Goal: Obtain resource: Download file/media

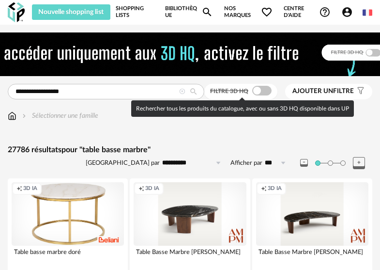
click at [261, 88] on span at bounding box center [261, 91] width 19 height 10
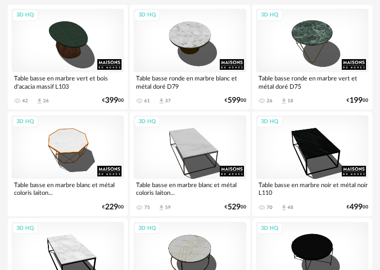
scroll to position [36, 0]
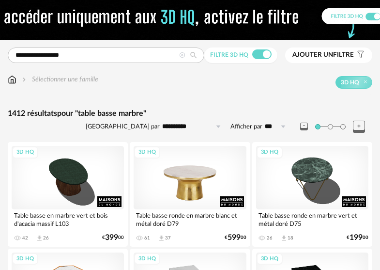
click at [208, 165] on div "3D HQ" at bounding box center [190, 177] width 112 height 63
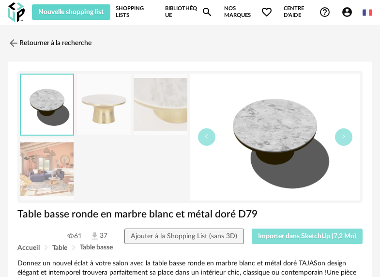
click at [306, 239] on span "Importer dans SketchUp (7,2 Mo)" at bounding box center [307, 236] width 98 height 7
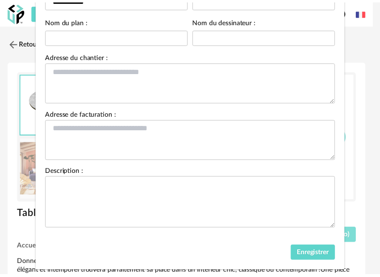
scroll to position [113, 0]
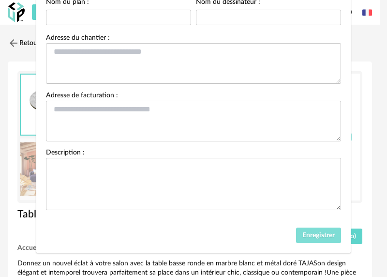
drag, startPoint x: 303, startPoint y: 234, endPoint x: 296, endPoint y: 232, distance: 7.5
click at [303, 234] on span "Enregistrer" at bounding box center [318, 235] width 32 height 7
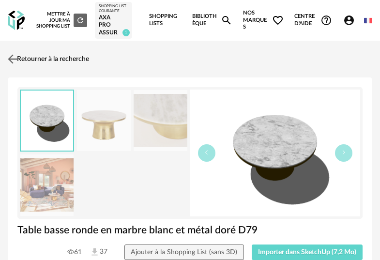
click at [29, 60] on link "Retourner à la recherche" at bounding box center [47, 58] width 84 height 21
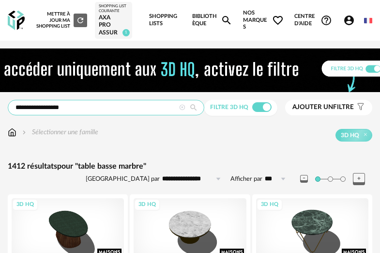
drag, startPoint x: 71, startPoint y: 106, endPoint x: -91, endPoint y: 99, distance: 162.7
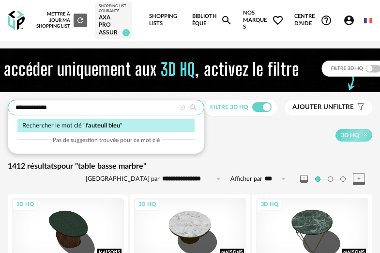
type input "**********"
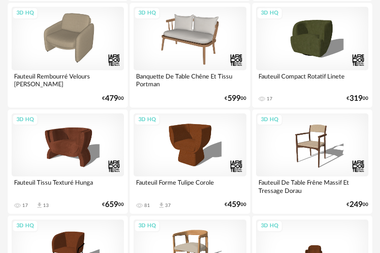
scroll to position [693, 0]
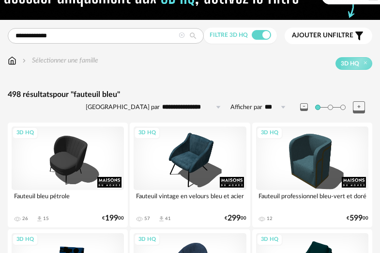
scroll to position [82, 0]
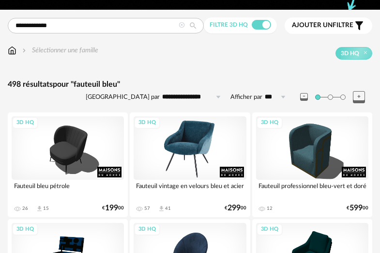
click at [181, 159] on div "3D HQ" at bounding box center [190, 147] width 112 height 63
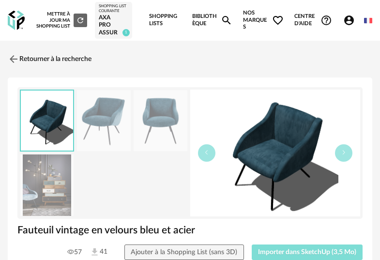
click at [306, 252] on span "Importer dans SketchUp (3,5 Mo)" at bounding box center [307, 252] width 98 height 7
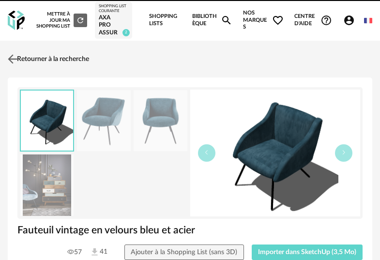
click at [41, 49] on link "Retourner à la recherche" at bounding box center [47, 58] width 84 height 21
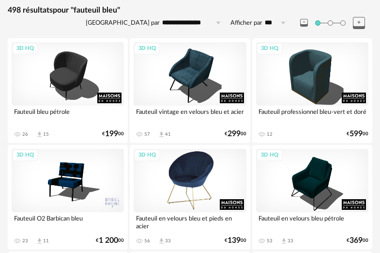
scroll to position [155, 0]
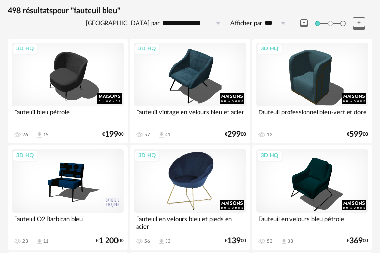
click at [200, 177] on div "3D HQ" at bounding box center [190, 180] width 112 height 63
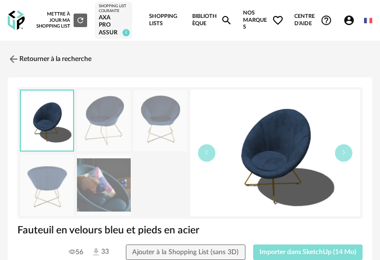
click at [314, 249] on span "Importer dans SketchUp (14 Mo)" at bounding box center [307, 252] width 97 height 7
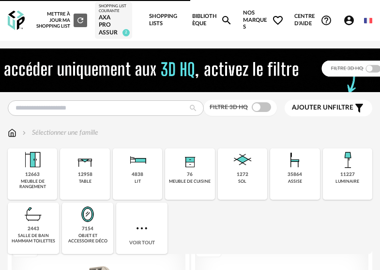
click at [95, 90] on img at bounding box center [189, 70] width 469 height 44
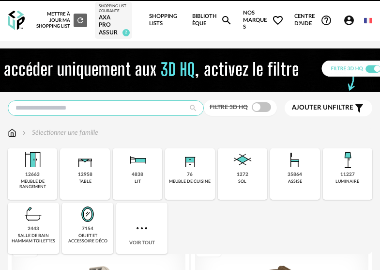
click at [92, 109] on input "text" at bounding box center [106, 107] width 196 height 15
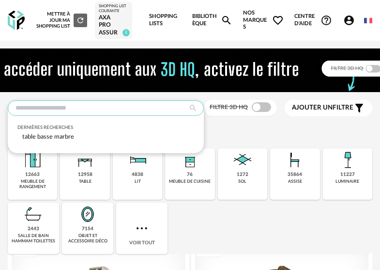
type input "*"
click at [57, 110] on input "text" at bounding box center [106, 107] width 196 height 15
click at [59, 137] on span "table basse marbre" at bounding box center [48, 137] width 52 height 6
type input "**********"
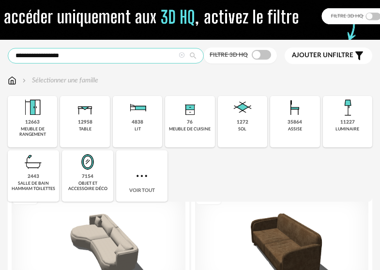
scroll to position [26, 0]
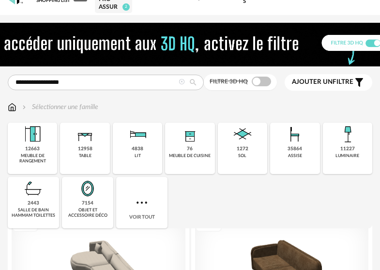
click at [199, 84] on icon at bounding box center [193, 82] width 16 height 9
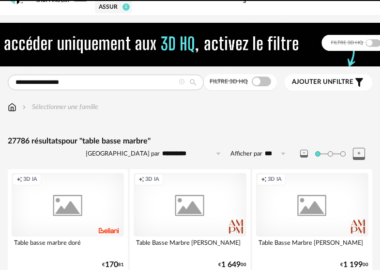
click at [197, 84] on icon at bounding box center [193, 82] width 16 height 9
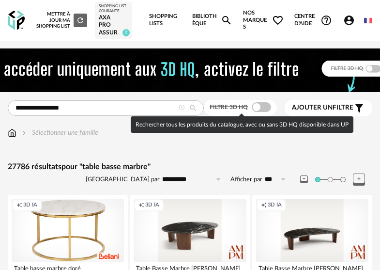
click at [266, 106] on span at bounding box center [261, 107] width 19 height 10
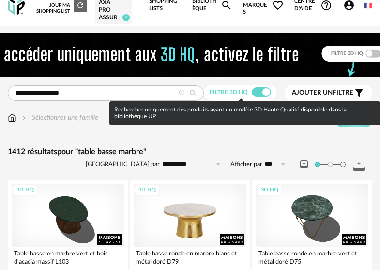
scroll to position [80, 0]
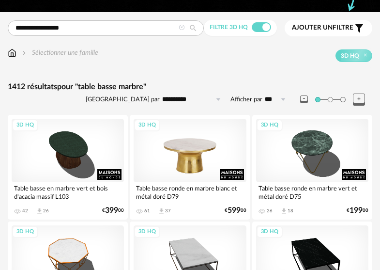
click at [196, 165] on div "3D HQ" at bounding box center [190, 150] width 112 height 63
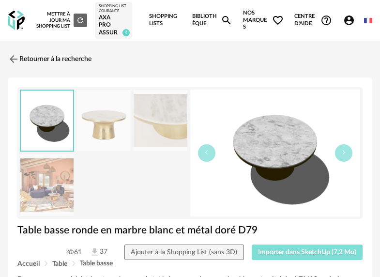
click at [331, 251] on span "Importer dans SketchUp (7,2 Mo)" at bounding box center [307, 252] width 98 height 7
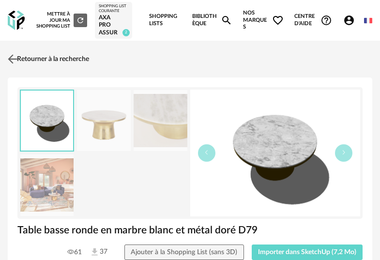
click at [71, 64] on link "Retourner à la recherche" at bounding box center [47, 58] width 84 height 21
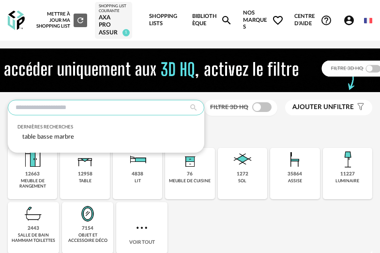
click at [83, 103] on input "text" at bounding box center [106, 107] width 196 height 15
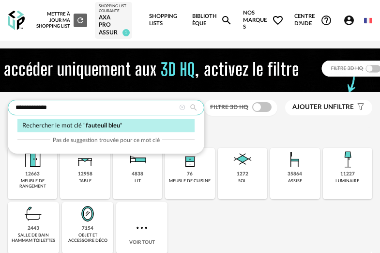
type input "**********"
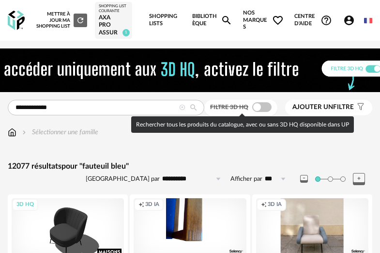
click at [266, 113] on div "Filtre 3D HQ" at bounding box center [240, 108] width 73 height 16
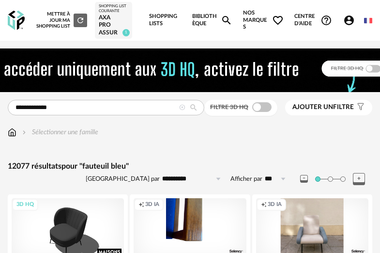
click at [266, 112] on div "Filtre 3D HQ" at bounding box center [240, 108] width 73 height 16
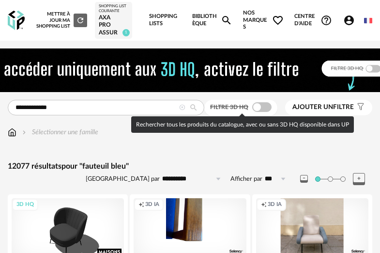
click at [266, 111] on span at bounding box center [261, 107] width 19 height 10
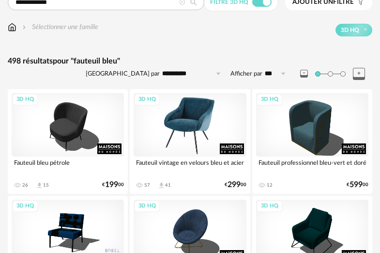
scroll to position [268, 0]
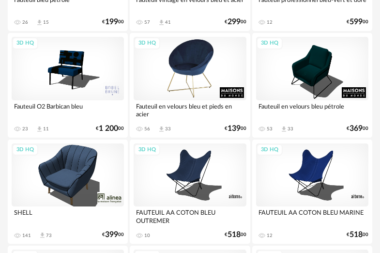
click at [194, 86] on div "3D HQ" at bounding box center [190, 68] width 112 height 63
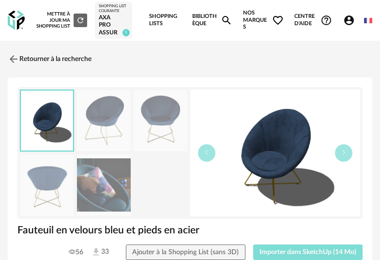
click at [315, 254] on span "Importer dans SketchUp (14 Mo)" at bounding box center [307, 252] width 97 height 7
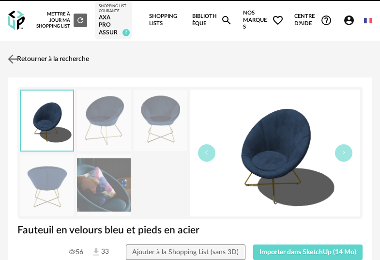
click at [43, 62] on link "Retourner à la recherche" at bounding box center [47, 58] width 84 height 21
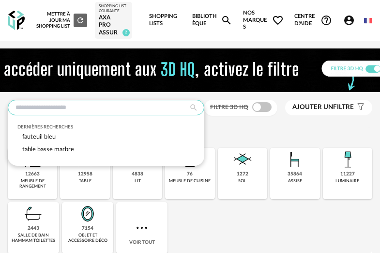
click at [92, 106] on input "text" at bounding box center [106, 107] width 196 height 15
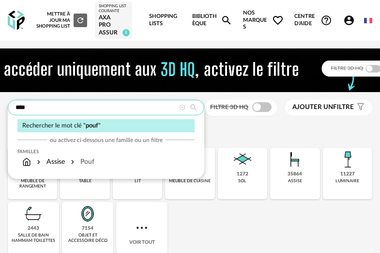
type input "****"
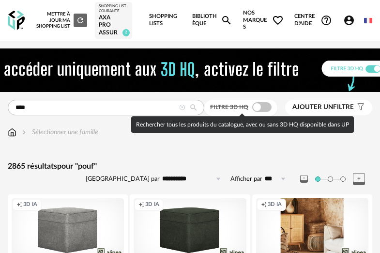
click at [264, 109] on span at bounding box center [261, 107] width 19 height 10
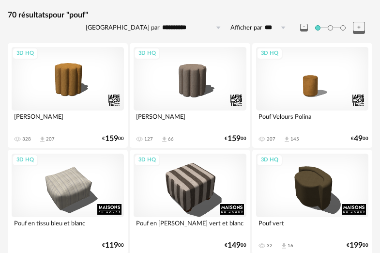
scroll to position [150, 0]
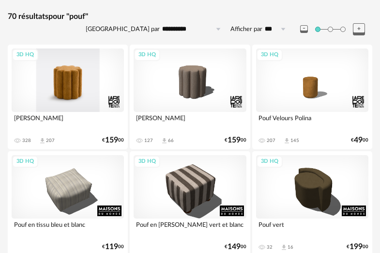
click at [79, 88] on div "3D HQ" at bounding box center [68, 79] width 112 height 63
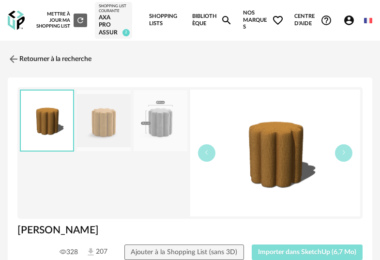
click at [315, 254] on span "Importer dans SketchUp (6,7 Mo)" at bounding box center [307, 252] width 98 height 7
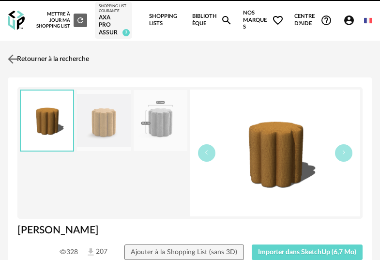
click at [20, 60] on link "Retourner à la recherche" at bounding box center [47, 58] width 84 height 21
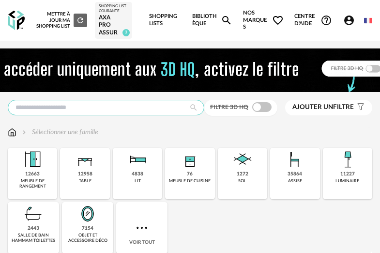
click at [107, 110] on input "text" at bounding box center [106, 107] width 196 height 15
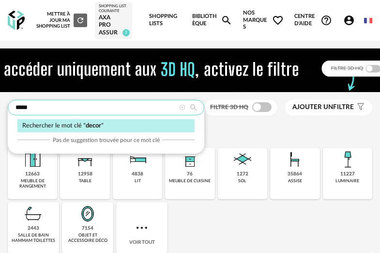
type input "*****"
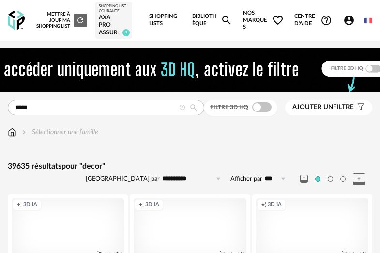
click at [277, 112] on div "Filtre 3D HQ Ajouter un filtre s Filter icon Filtrer par :" at bounding box center [288, 108] width 168 height 16
click at [266, 114] on div "Filtre 3D HQ" at bounding box center [240, 108] width 73 height 16
click at [264, 110] on span at bounding box center [261, 107] width 19 height 10
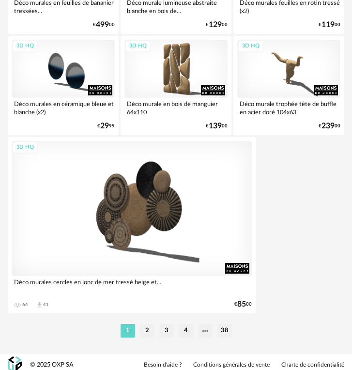
scroll to position [3410, 0]
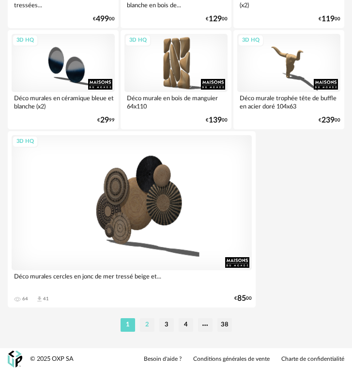
click at [144, 259] on li "2" at bounding box center [147, 325] width 15 height 14
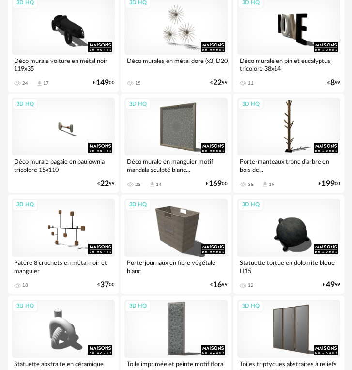
scroll to position [518, 0]
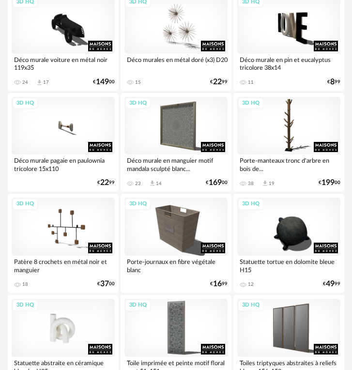
click at [50, 259] on div "3D HQ" at bounding box center [63, 328] width 103 height 58
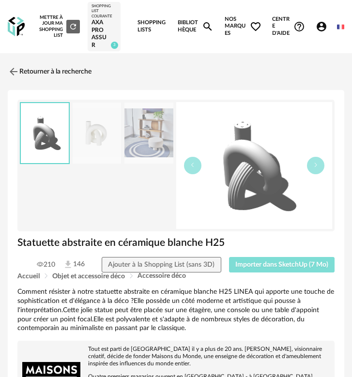
click at [254, 259] on span "Importer dans SketchUp (7 Mo)" at bounding box center [281, 264] width 93 height 7
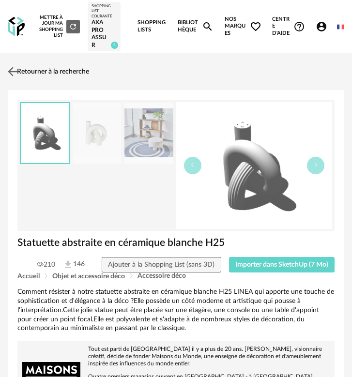
click at [46, 73] on link "Retourner à la recherche" at bounding box center [47, 71] width 84 height 21
click at [28, 71] on link "Retourner à la recherche" at bounding box center [47, 71] width 84 height 21
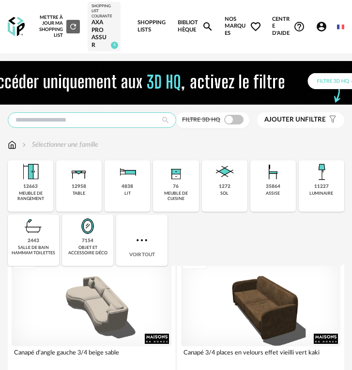
click at [63, 120] on input "text" at bounding box center [92, 119] width 168 height 15
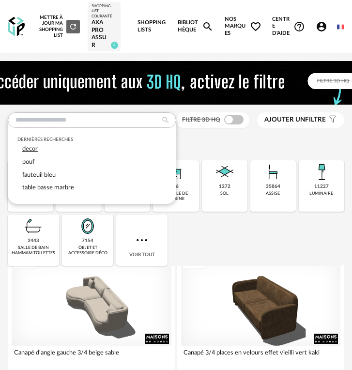
click at [58, 148] on div "decor" at bounding box center [91, 148] width 149 height 13
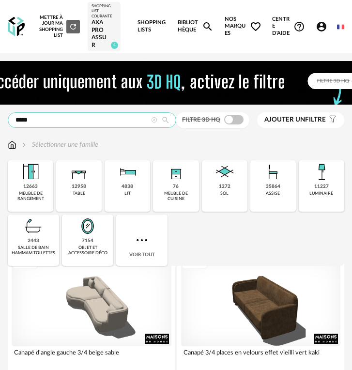
type input "*****"
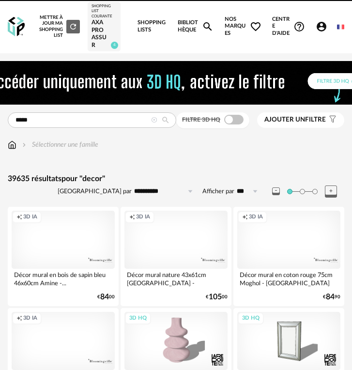
click at [237, 125] on div "Filtre 3D HQ" at bounding box center [212, 120] width 73 height 16
click at [236, 124] on div "Filtre 3D HQ" at bounding box center [212, 120] width 73 height 16
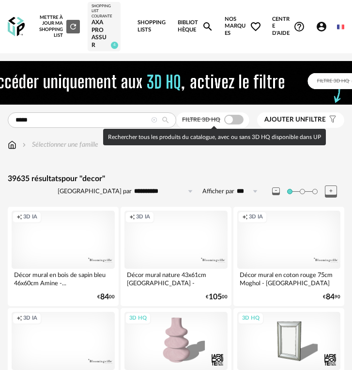
click at [234, 122] on span at bounding box center [233, 120] width 19 height 10
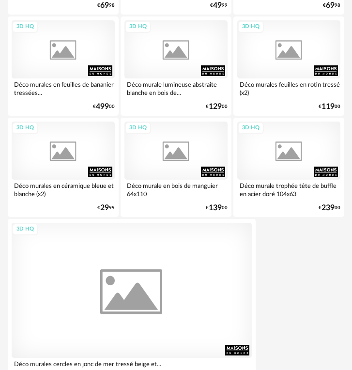
scroll to position [3410, 0]
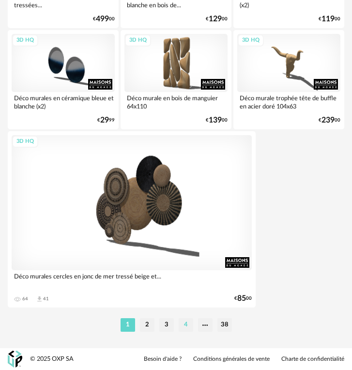
click at [181, 329] on li "4" at bounding box center [186, 325] width 15 height 14
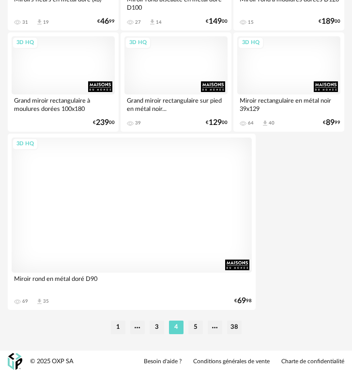
scroll to position [3410, 0]
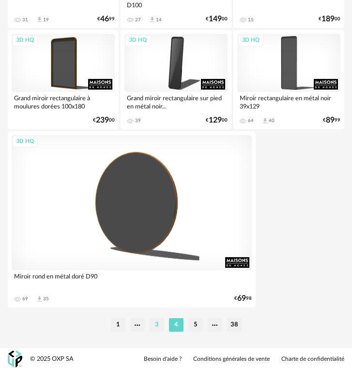
click at [157, 323] on li "3" at bounding box center [157, 325] width 15 height 14
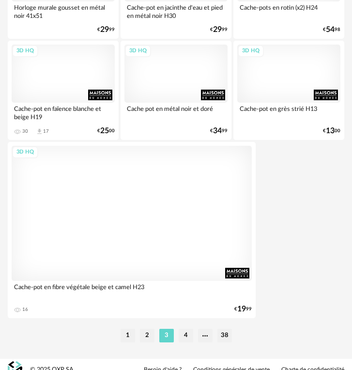
scroll to position [3410, 0]
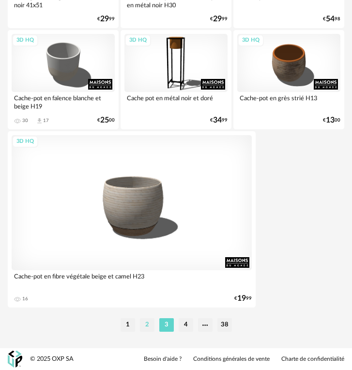
click at [150, 325] on li "2" at bounding box center [147, 325] width 15 height 14
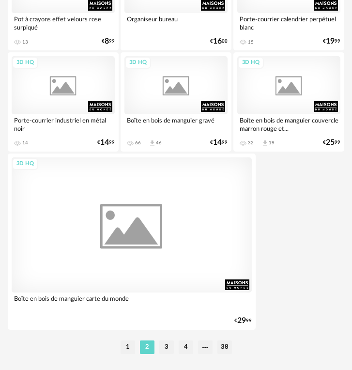
scroll to position [3410, 0]
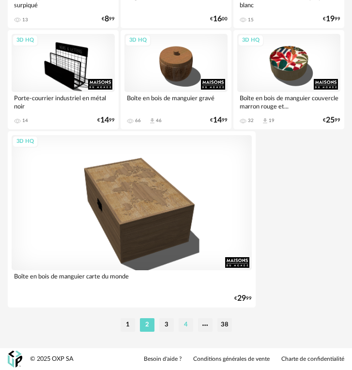
click at [184, 327] on li "4" at bounding box center [186, 325] width 15 height 14
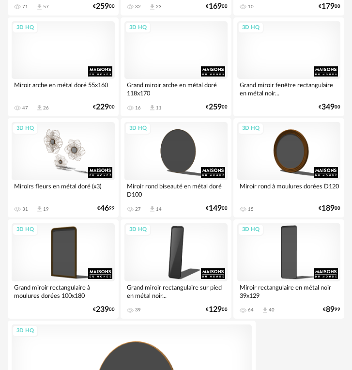
scroll to position [3410, 0]
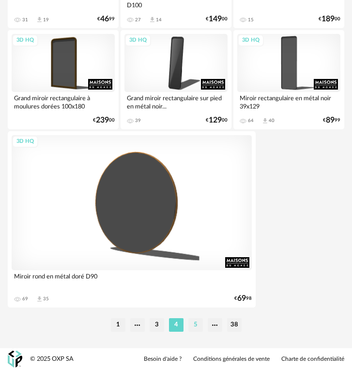
click at [190, 324] on li "5" at bounding box center [195, 325] width 15 height 14
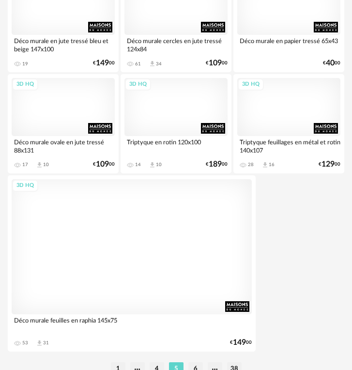
scroll to position [3410, 0]
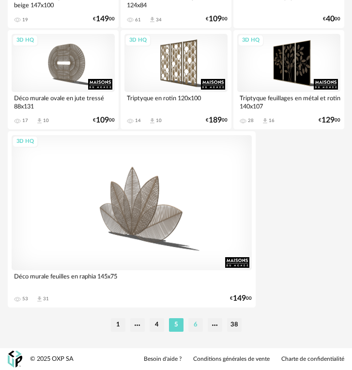
click at [197, 327] on li "6" at bounding box center [195, 325] width 15 height 14
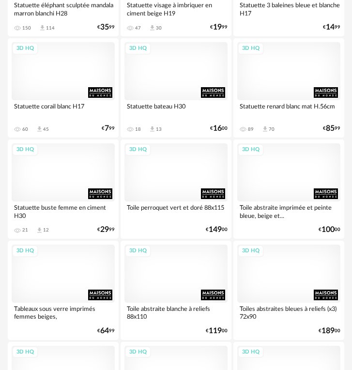
scroll to position [2794, 0]
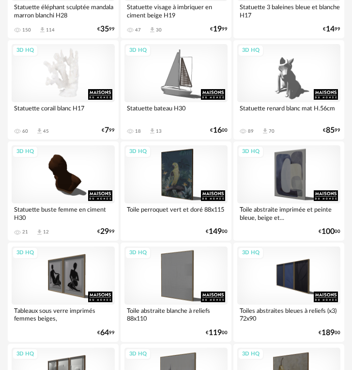
click at [62, 71] on div "3D HQ" at bounding box center [63, 73] width 103 height 58
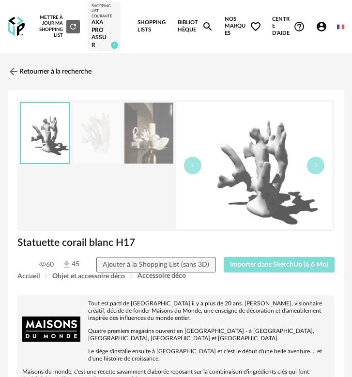
click at [269, 269] on button "Importer dans SketchUp (6,6 Mo)" at bounding box center [279, 264] width 111 height 15
